Goal: Feedback & Contribution: Submit feedback/report problem

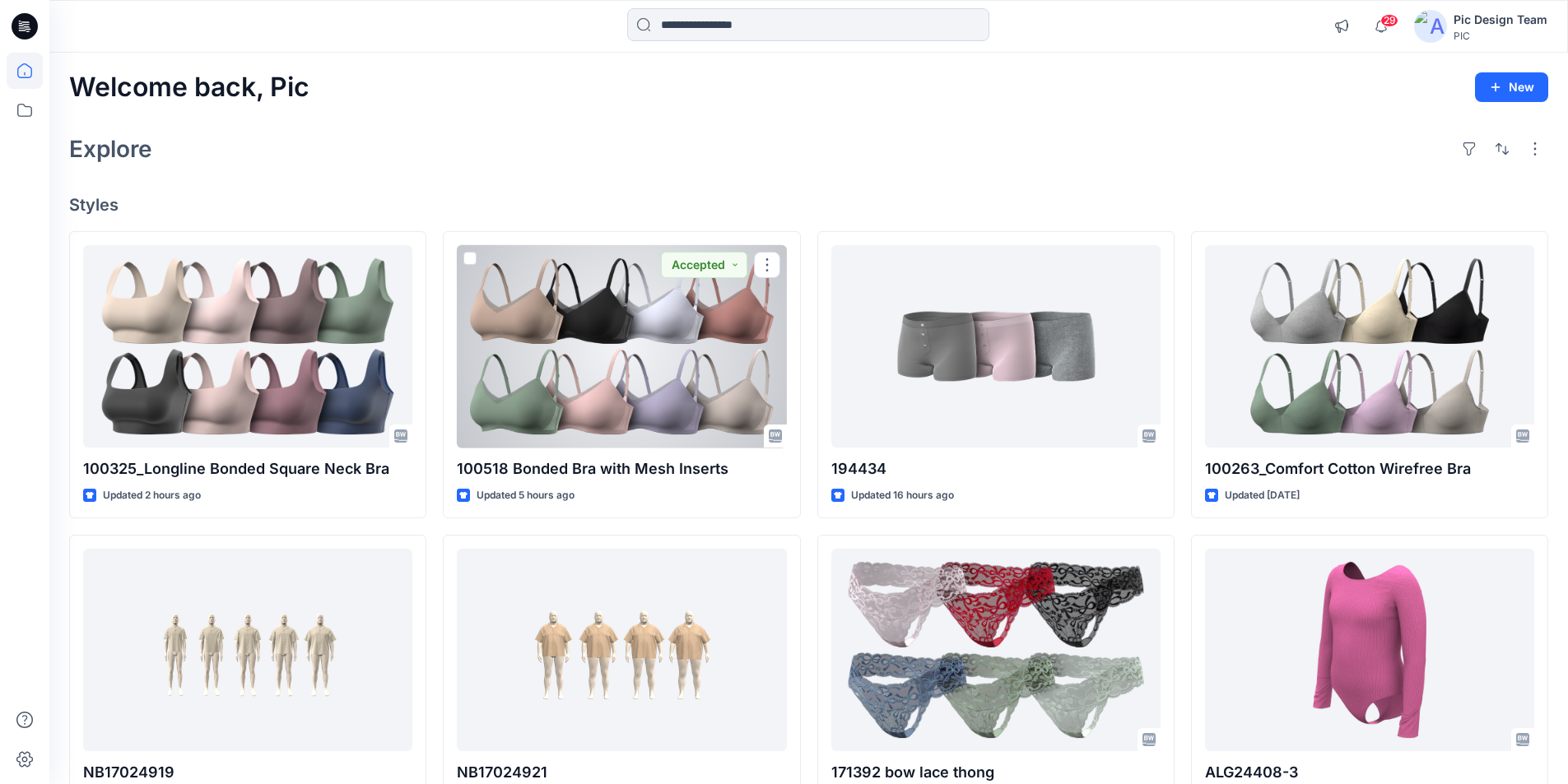
click at [652, 320] on div at bounding box center [621, 347] width 329 height 203
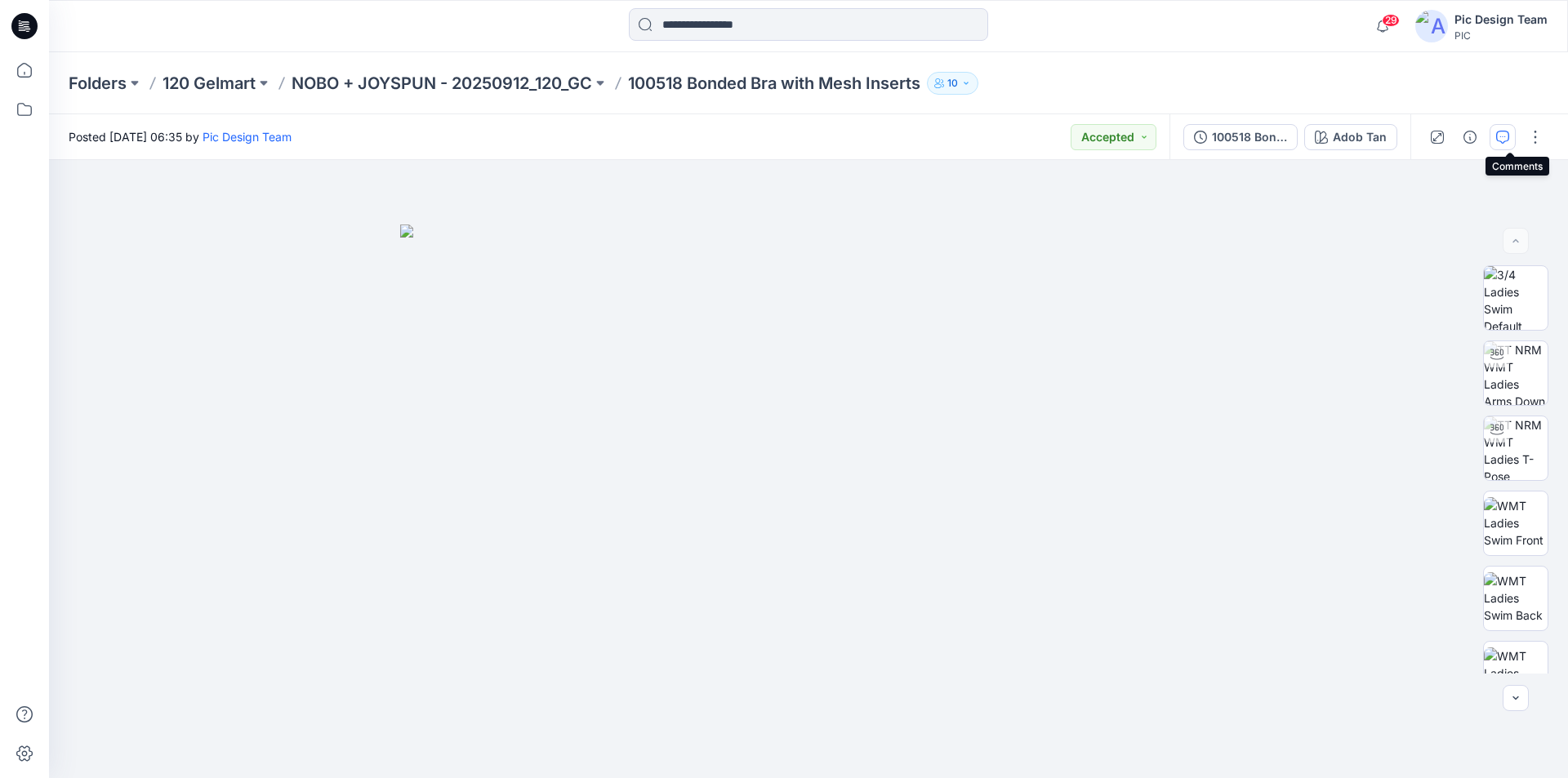
click at [1509, 140] on icon "button" at bounding box center [1503, 137] width 13 height 13
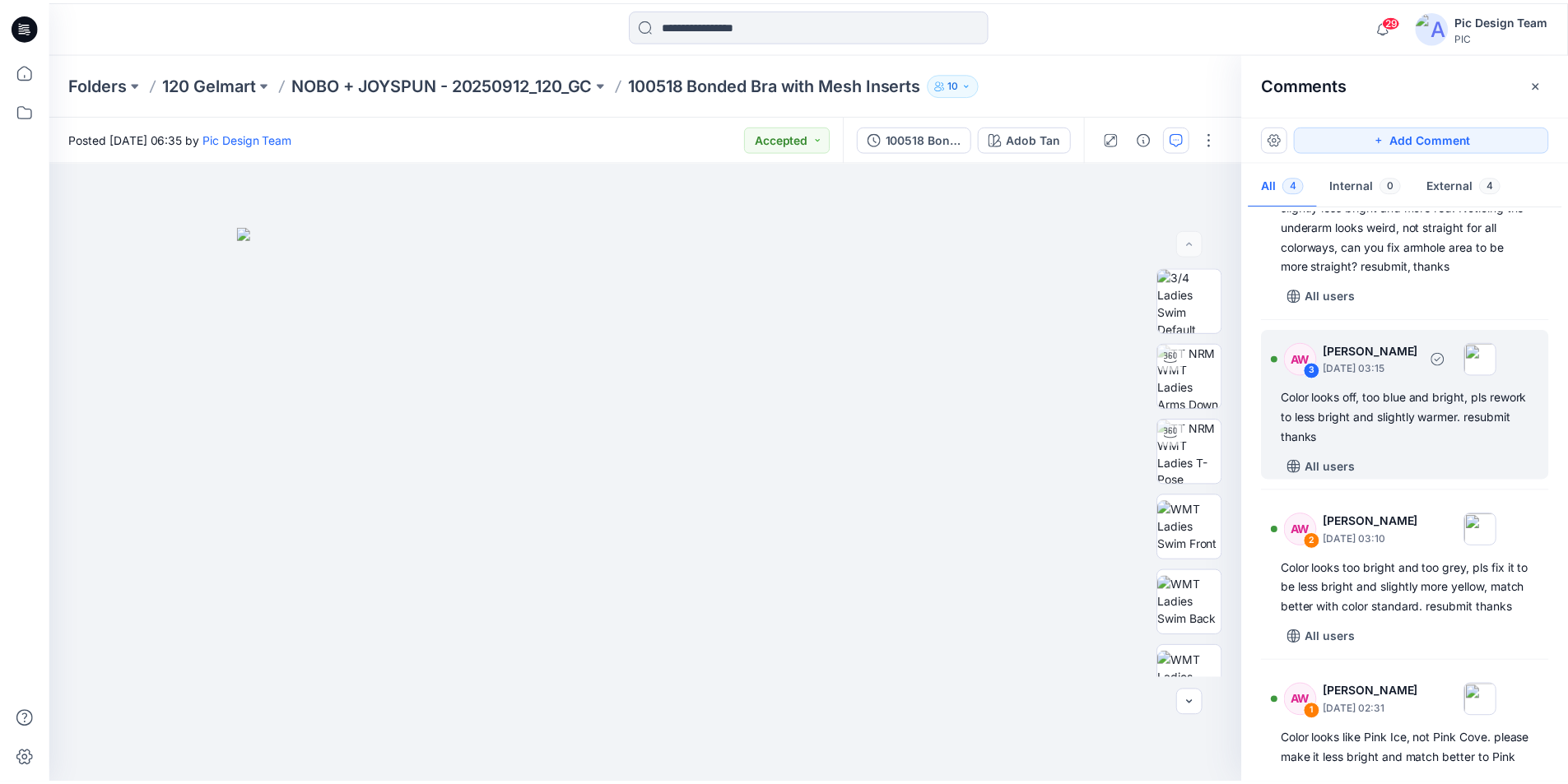
scroll to position [122, 0]
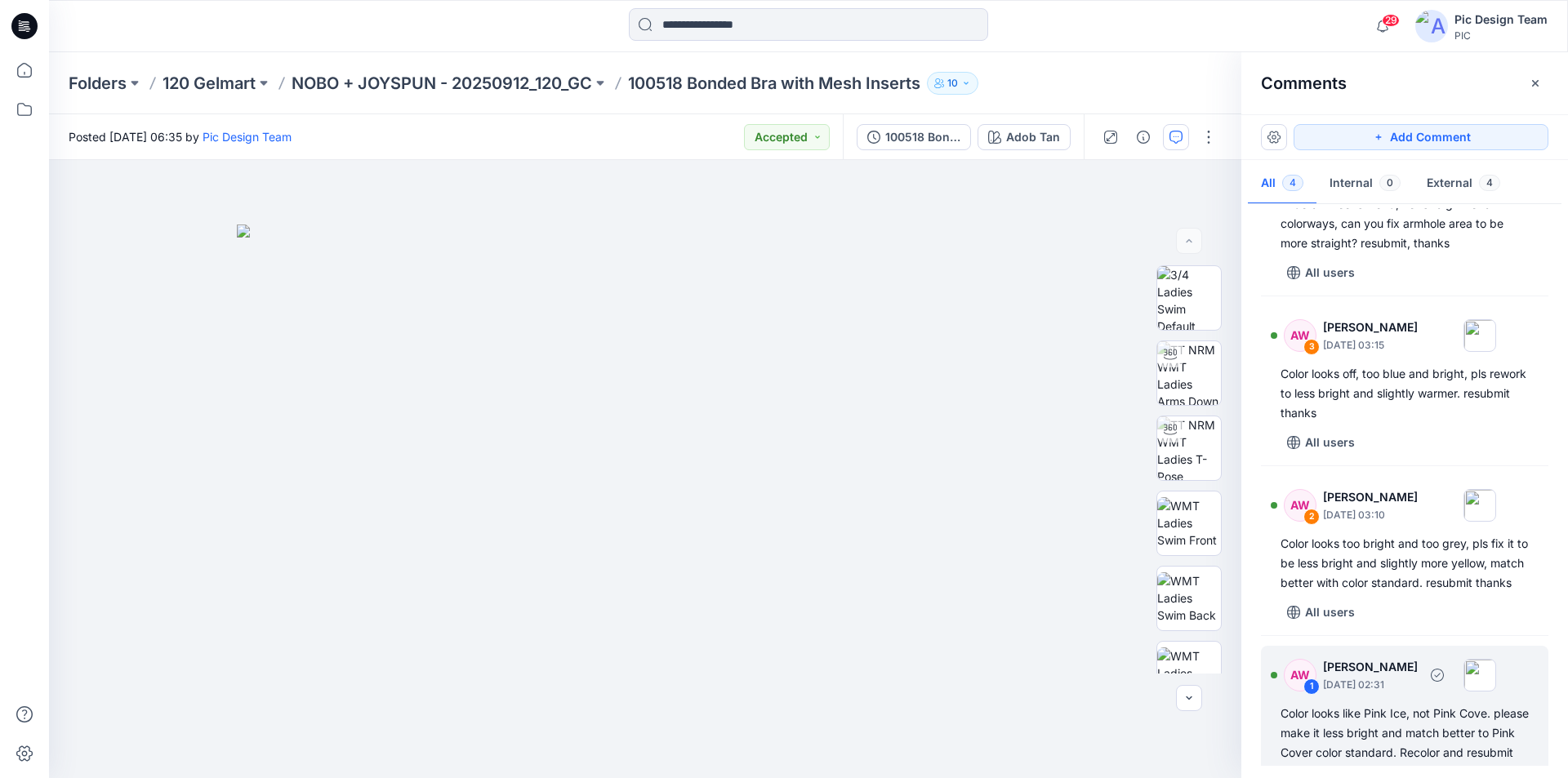
click at [1428, 659] on div "AW 1 [PERSON_NAME] [DATE] 02:31 Color looks like Pink Ice, not Pink Cove. pleas…" at bounding box center [1404, 731] width 287 height 169
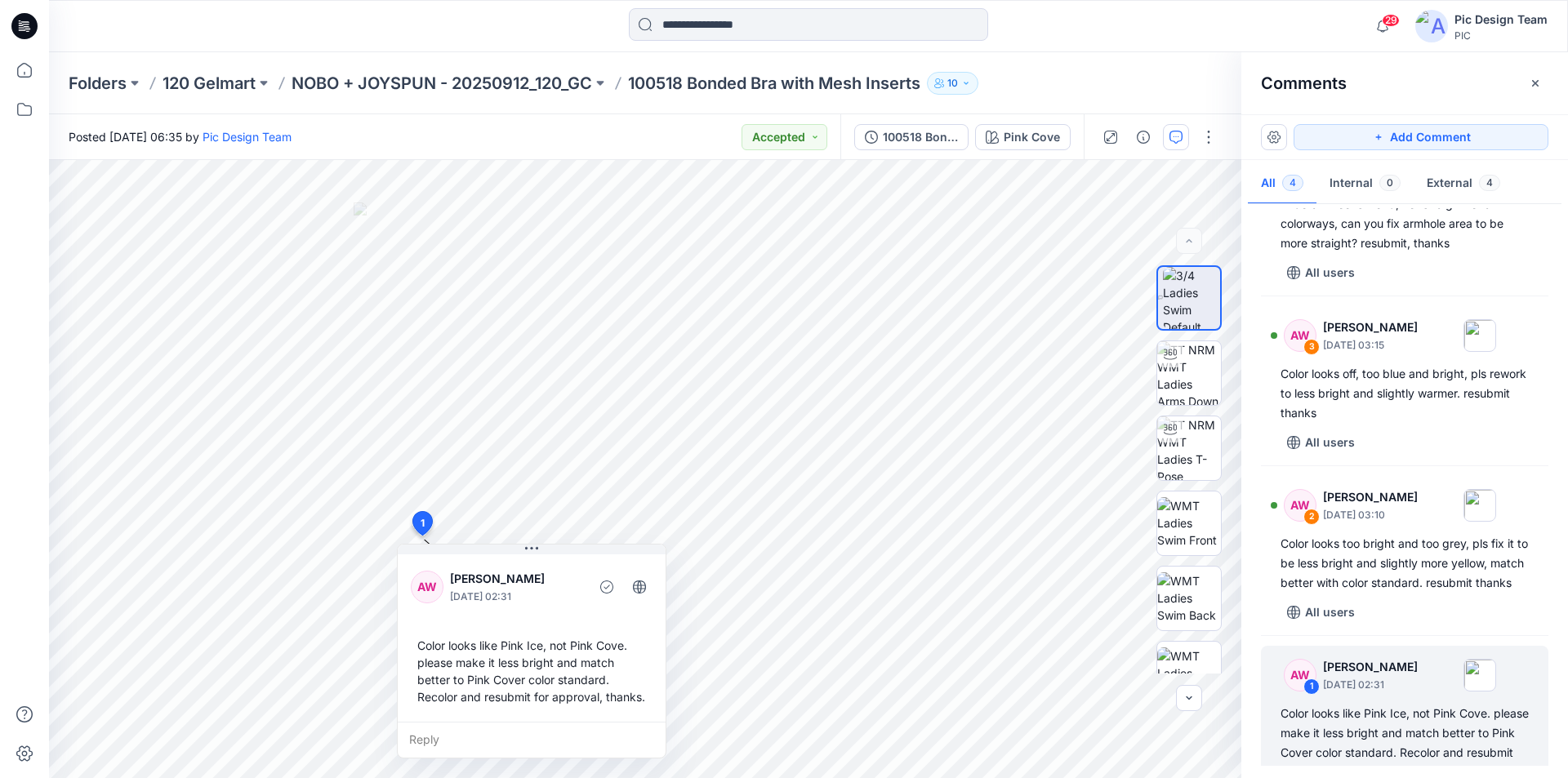
click at [16, 21] on icon at bounding box center [25, 25] width 26 height 26
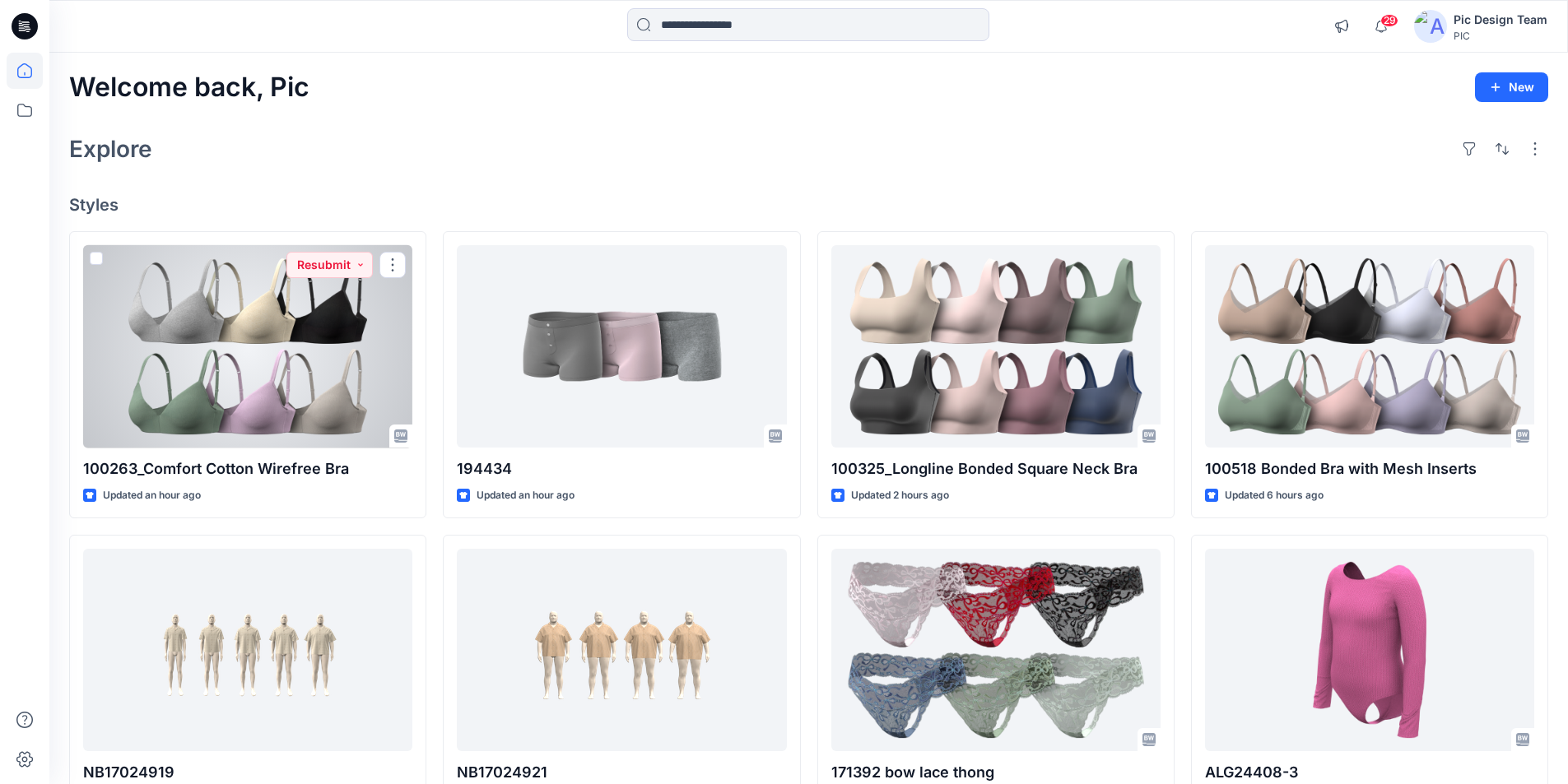
click at [272, 300] on div at bounding box center [247, 347] width 329 height 203
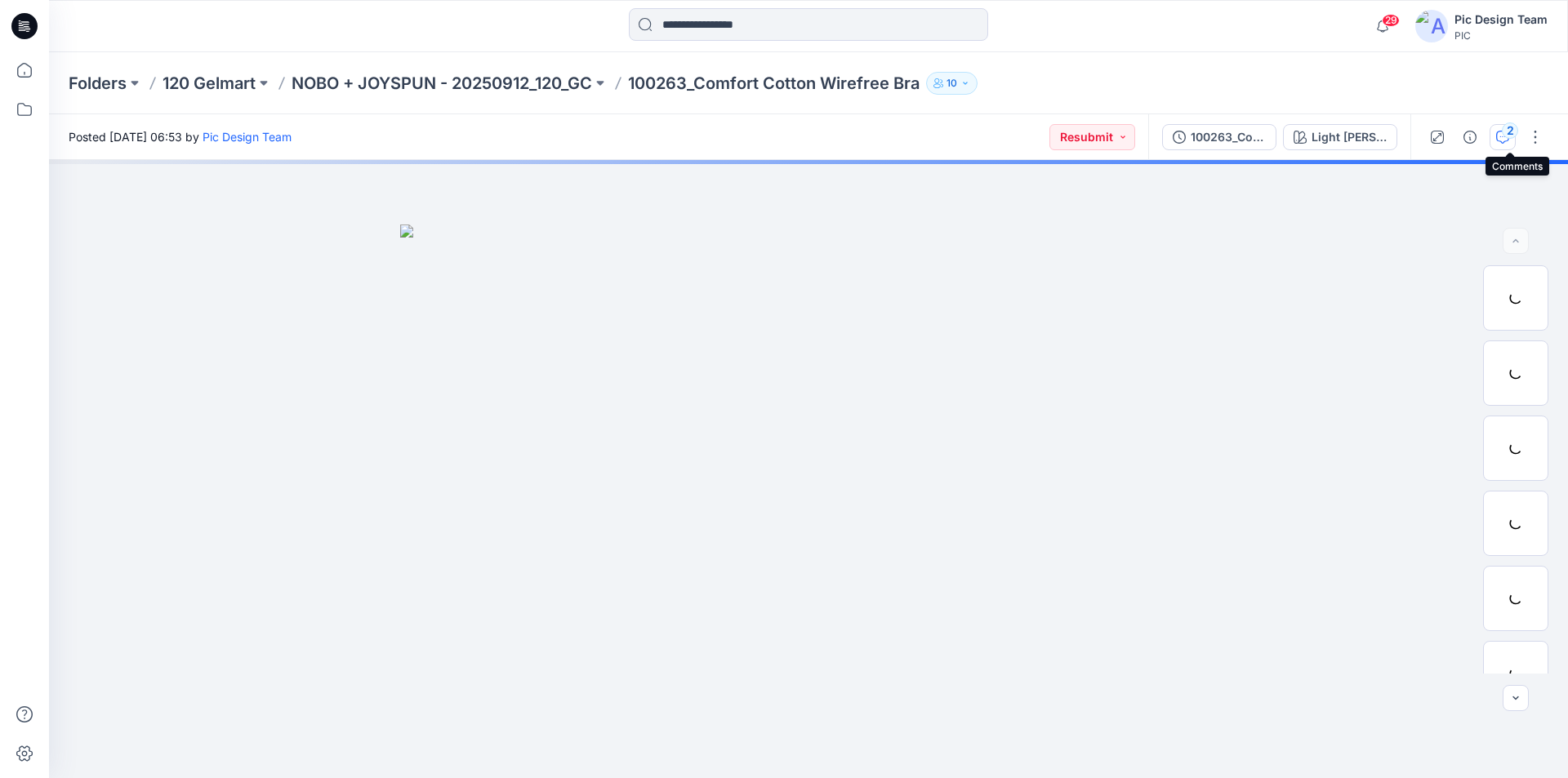
click at [1505, 136] on icon "button" at bounding box center [1503, 137] width 13 height 13
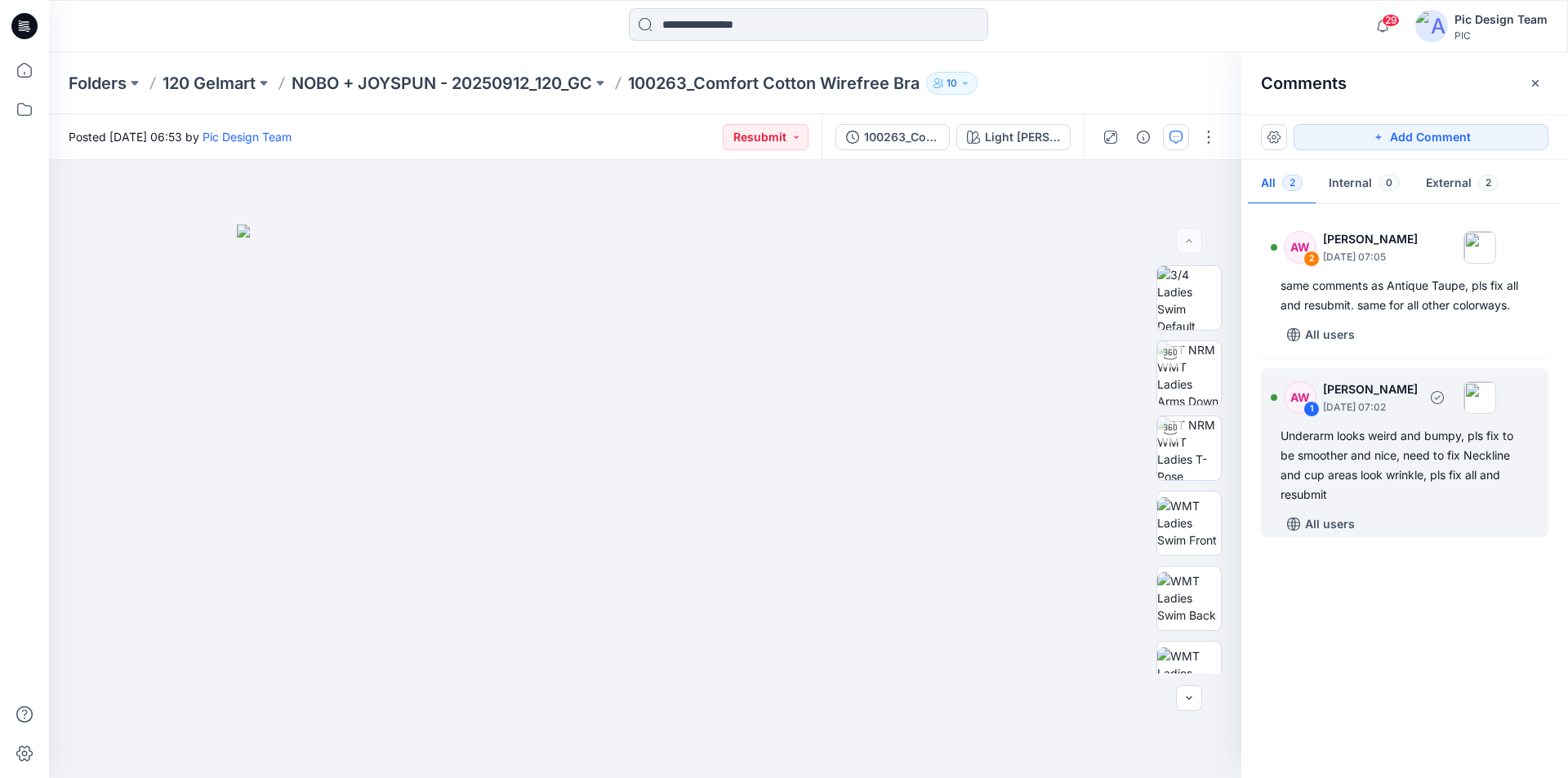
click at [1403, 463] on div "Underarm looks weird and bumpy, pls fix to be smoother and nice, need to fix Ne…" at bounding box center [1403, 465] width 248 height 78
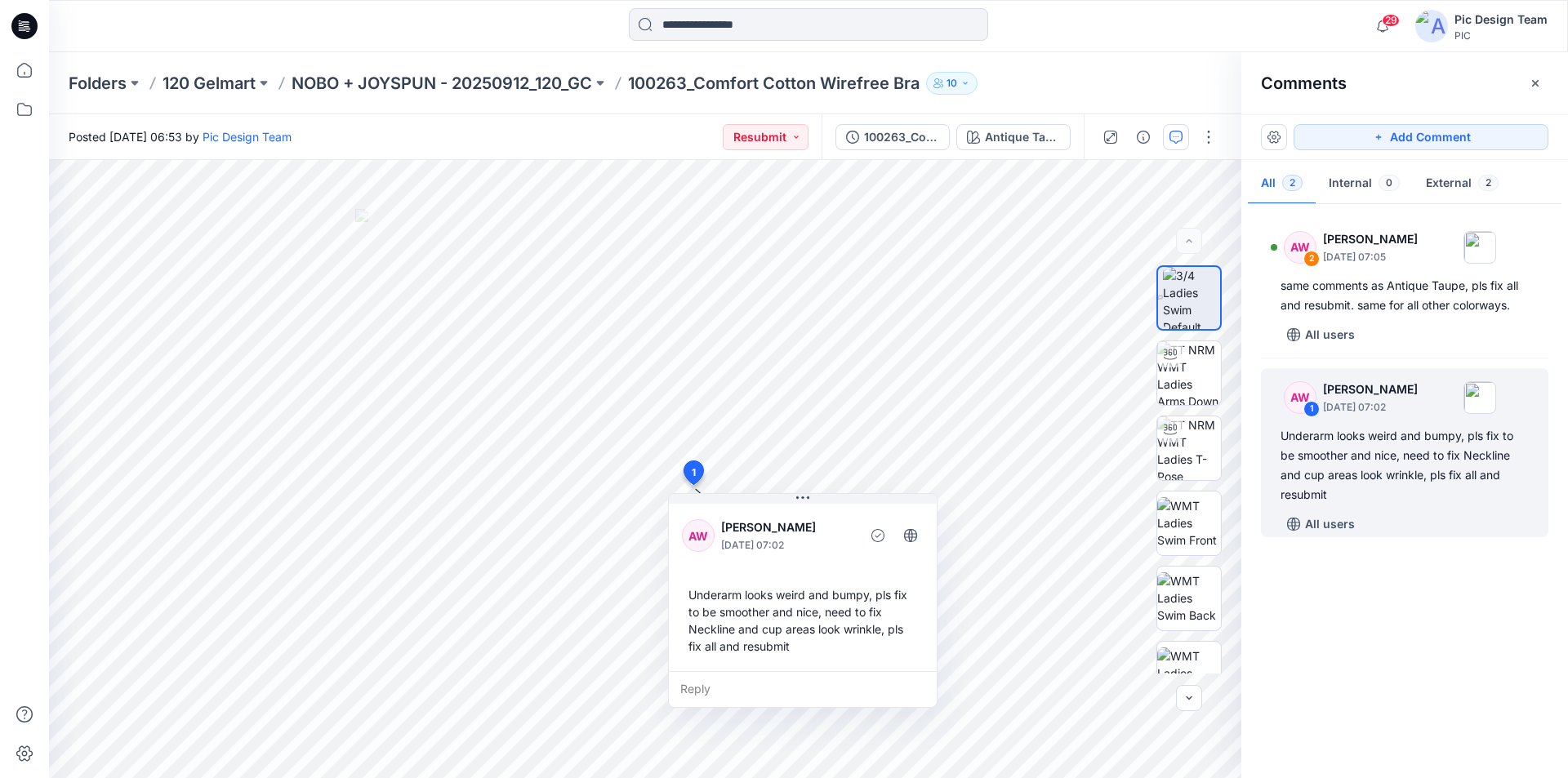
click at [23, 23] on icon at bounding box center [25, 25] width 26 height 26
